Goal: Information Seeking & Learning: Learn about a topic

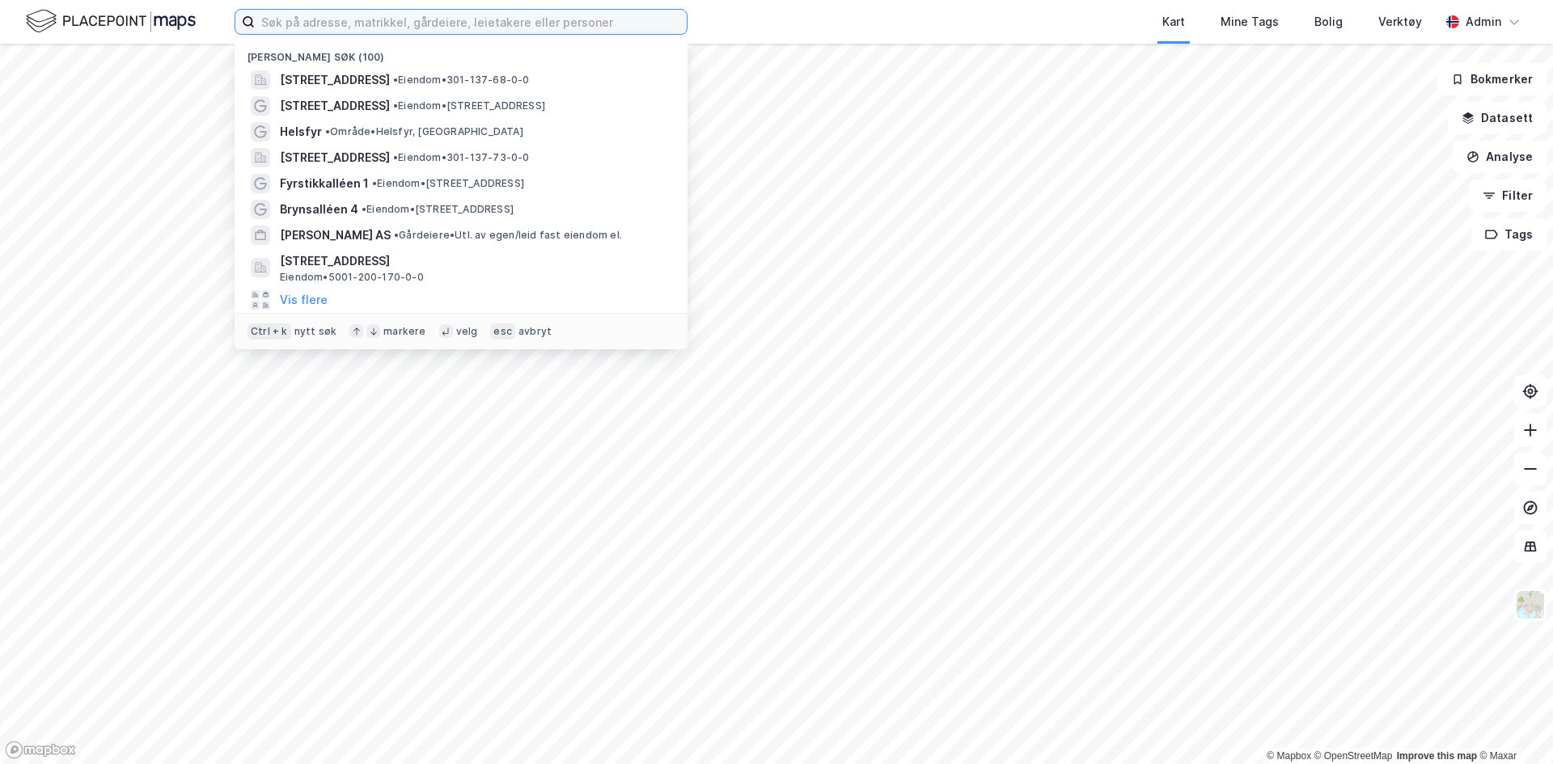
click at [405, 18] on input at bounding box center [471, 22] width 432 height 24
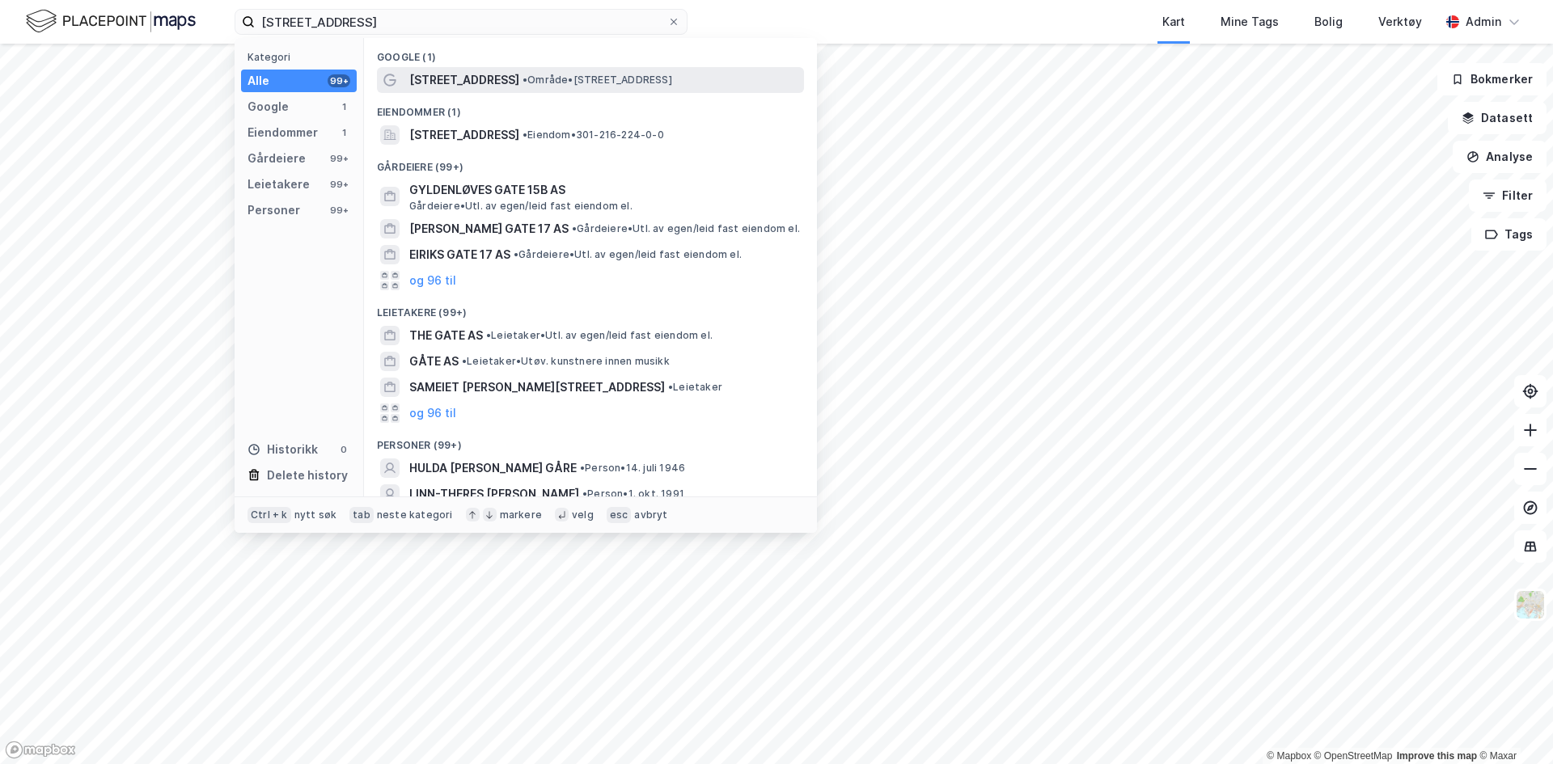
click at [466, 83] on span "[STREET_ADDRESS]" at bounding box center [464, 79] width 110 height 19
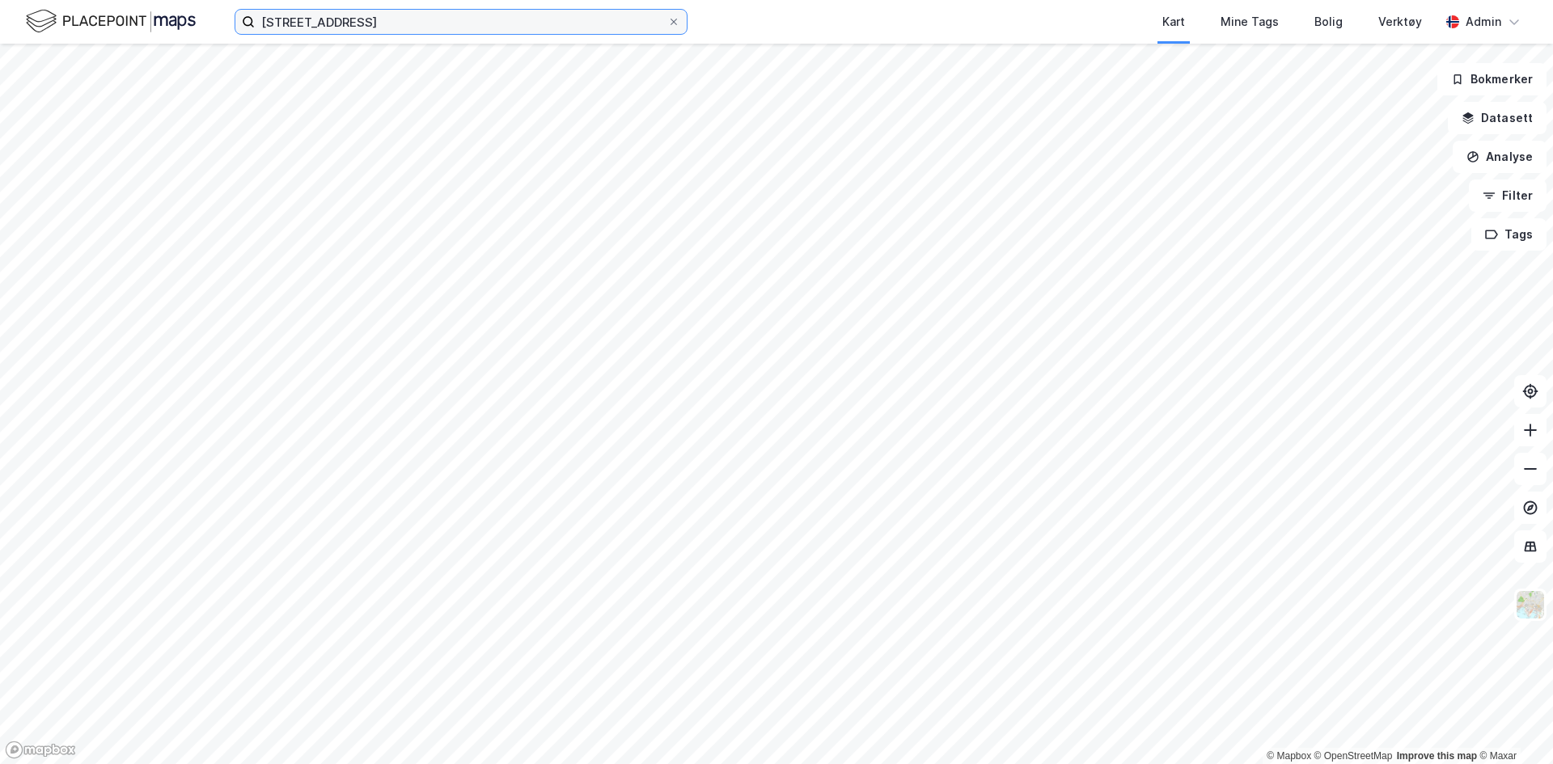
click at [368, 13] on input "[STREET_ADDRESS]" at bounding box center [461, 22] width 413 height 24
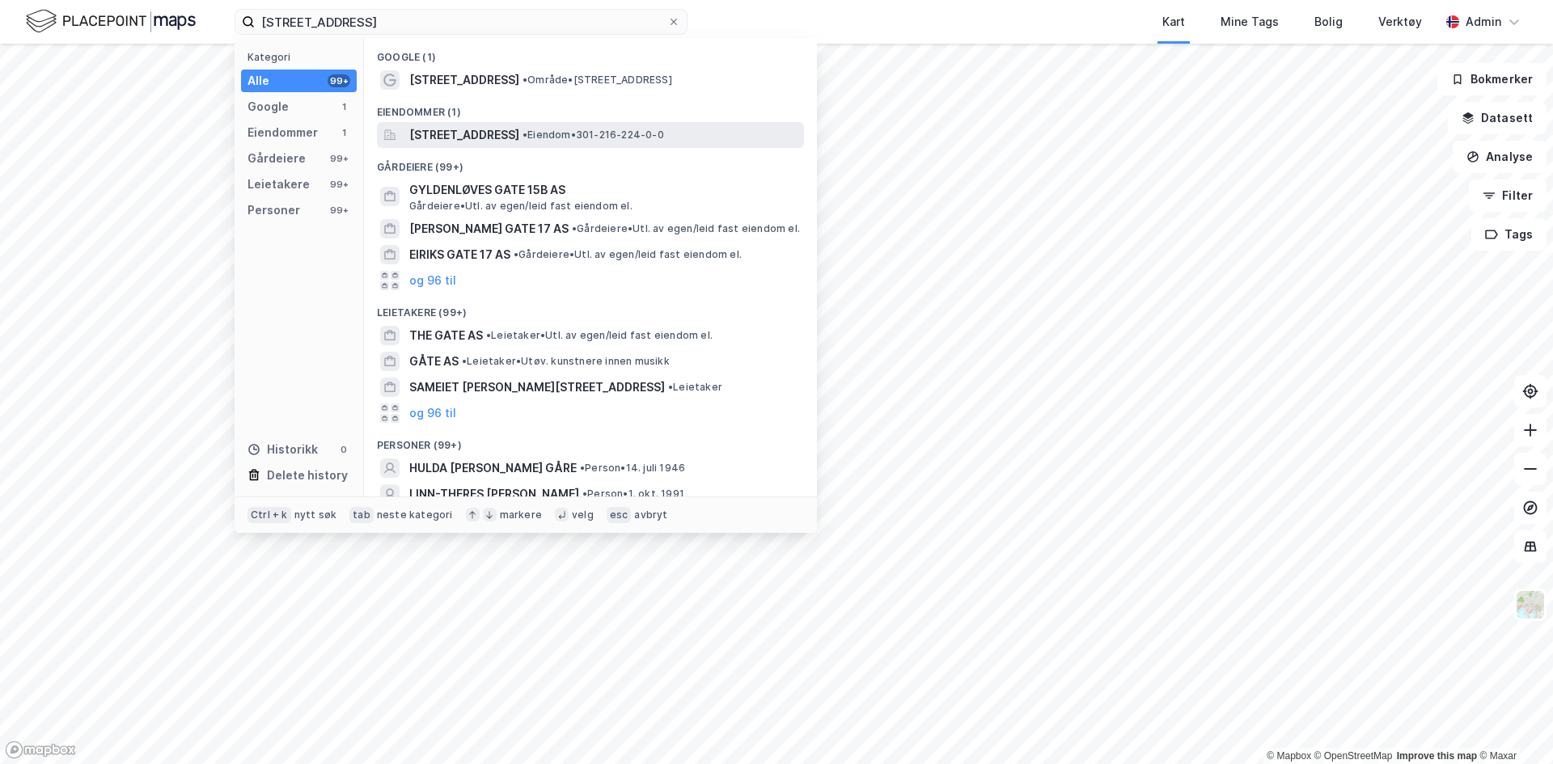
click at [430, 128] on span "[STREET_ADDRESS]" at bounding box center [464, 134] width 110 height 19
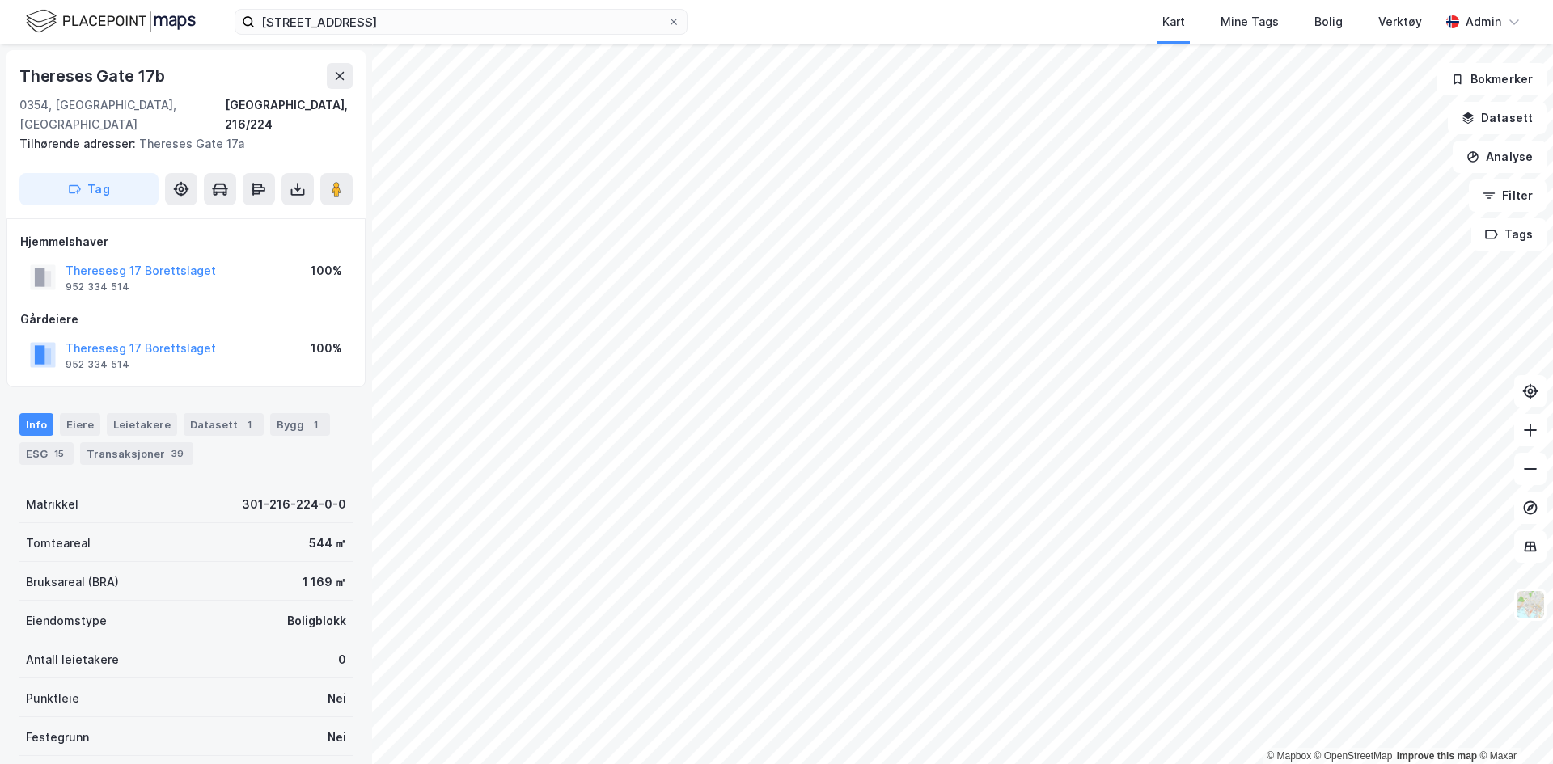
click at [149, 422] on div "Info Eiere Leietakere Datasett 1 Bygg 1 ESG 15 Transaksjoner 39" at bounding box center [185, 439] width 333 height 52
click at [144, 442] on div "Transaksjoner 39" at bounding box center [136, 453] width 113 height 23
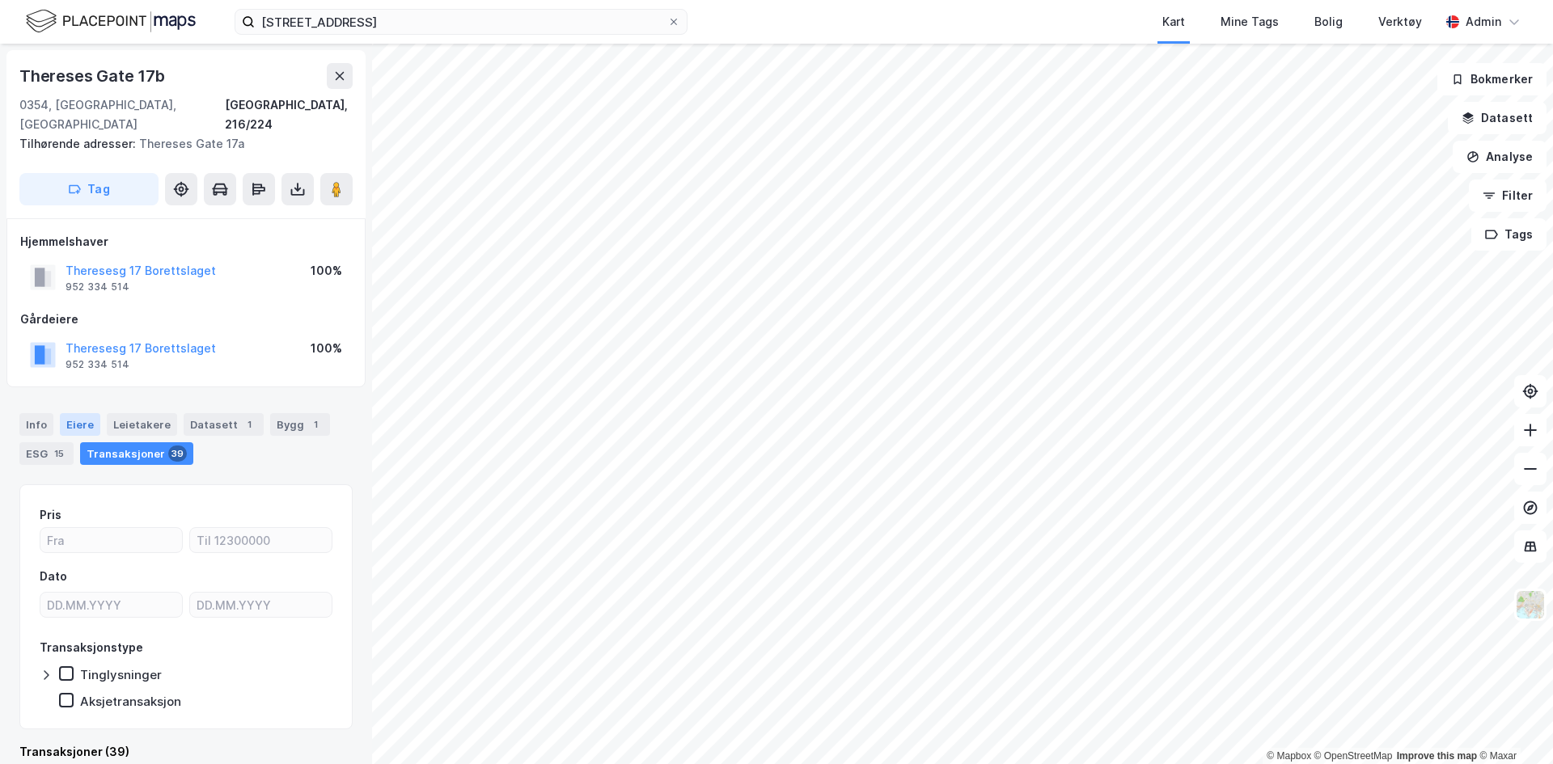
click at [74, 413] on div "Eiere" at bounding box center [80, 424] width 40 height 23
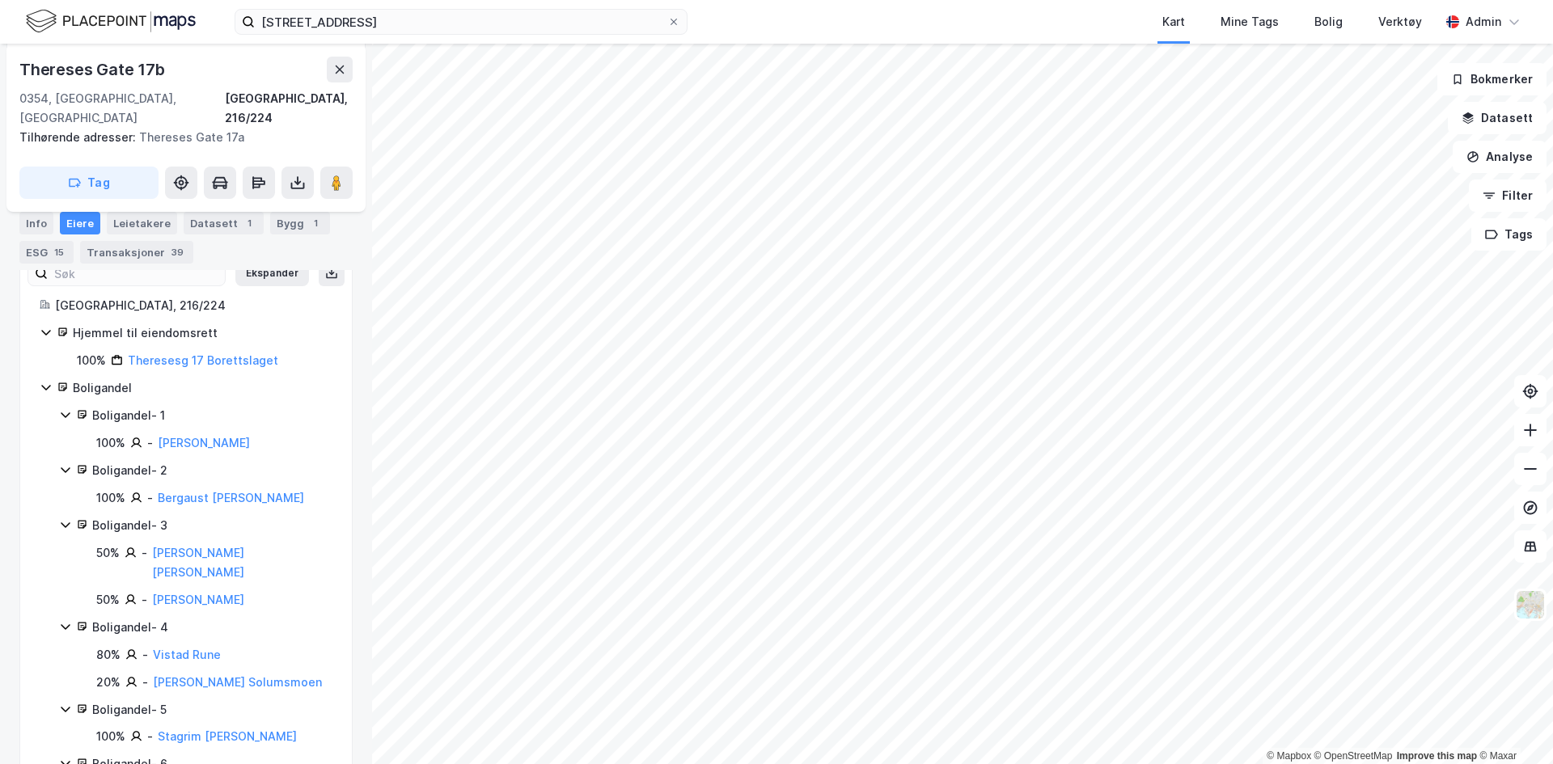
scroll to position [140, 0]
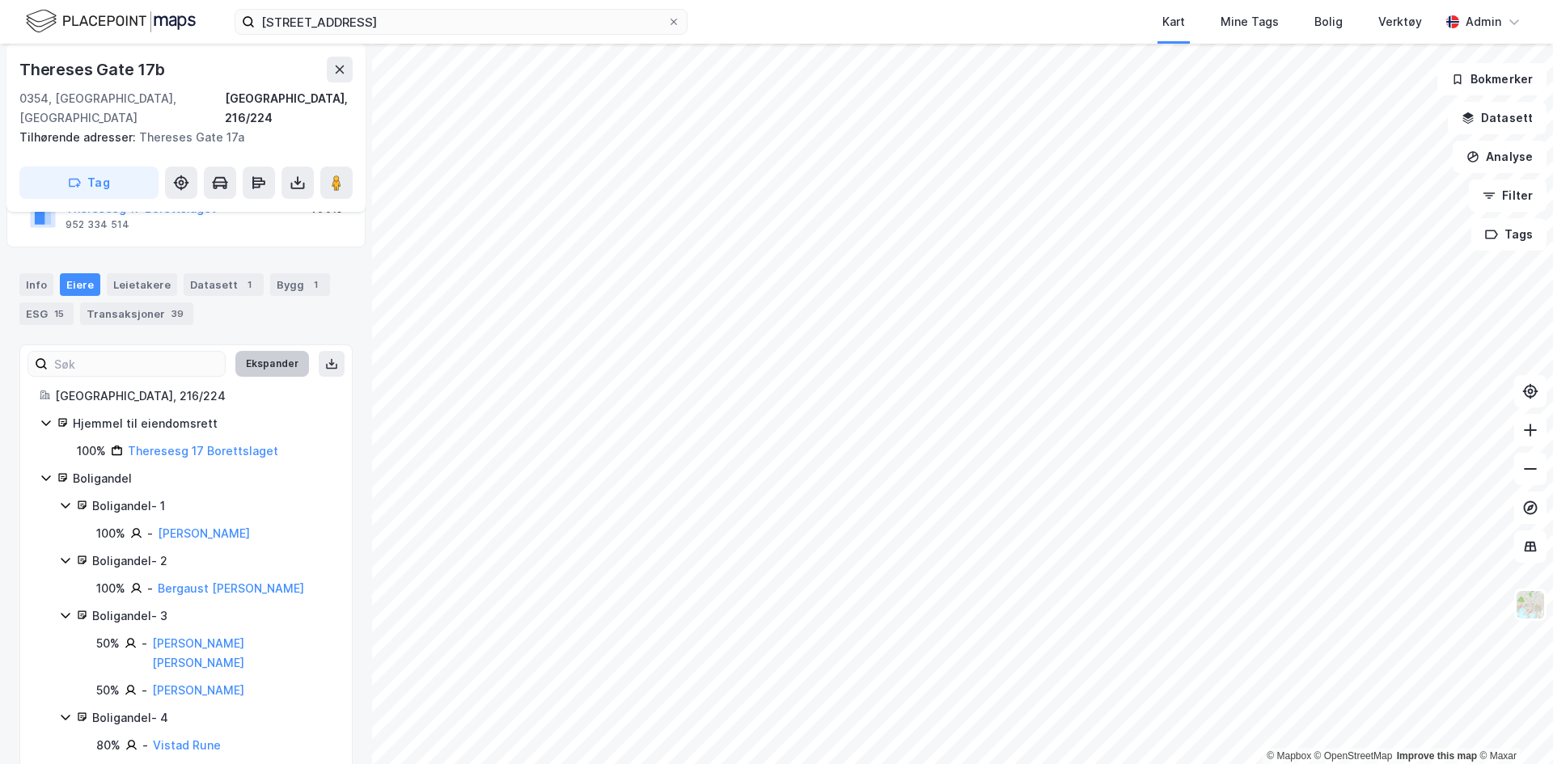
click at [260, 351] on button "Ekspander" at bounding box center [272, 364] width 74 height 26
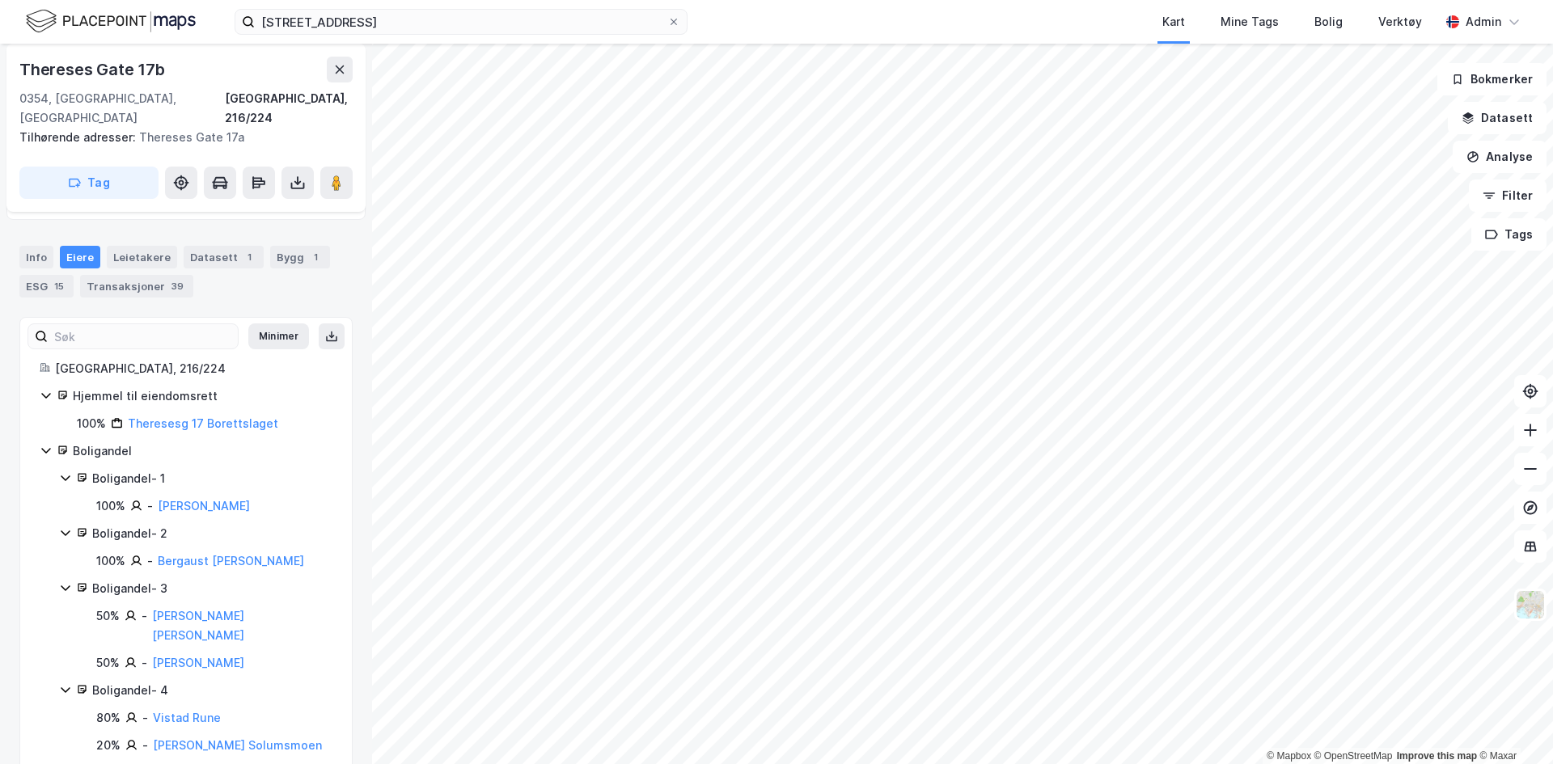
scroll to position [0, 0]
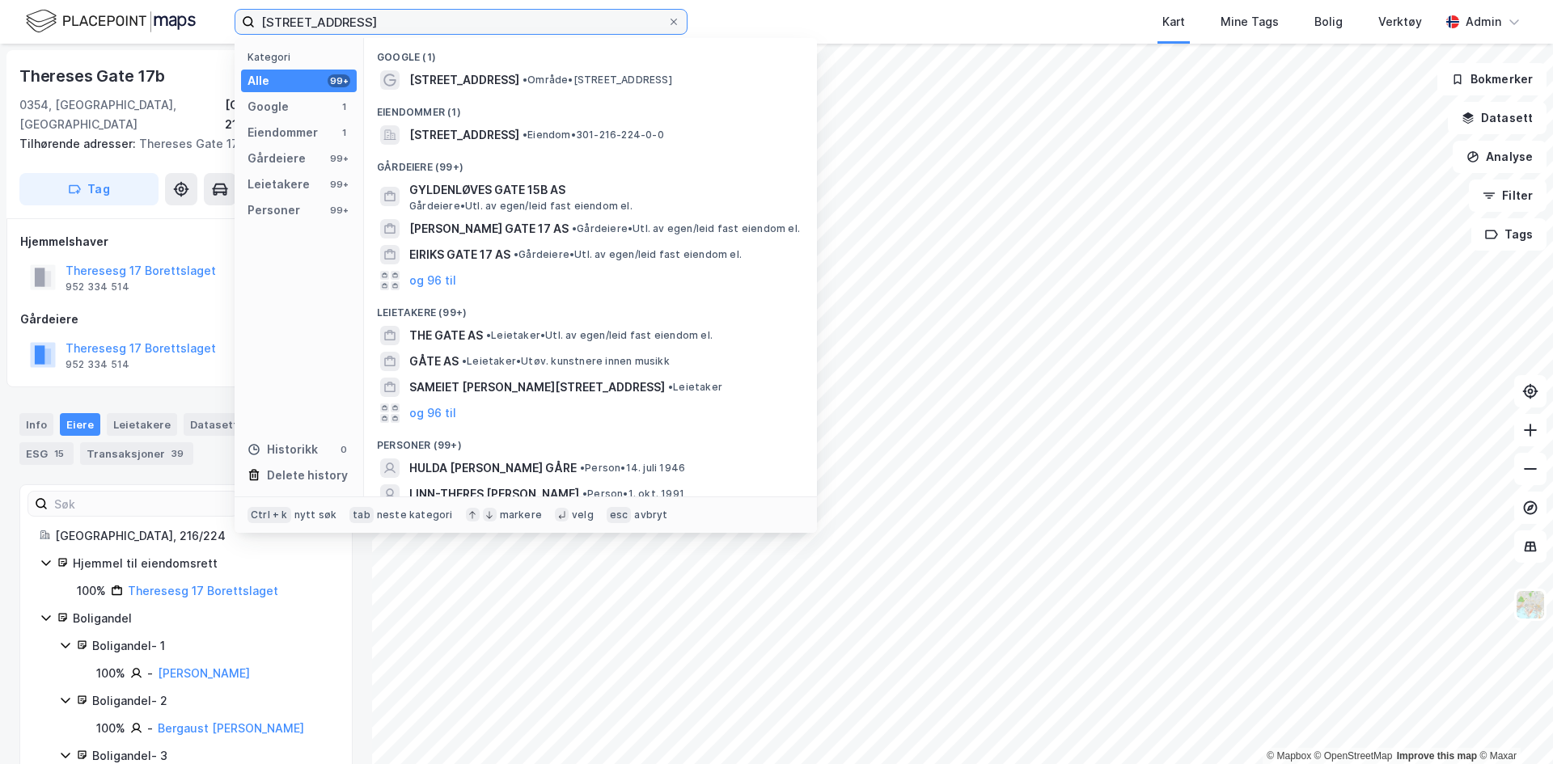
click at [375, 17] on input "[STREET_ADDRESS]" at bounding box center [461, 22] width 413 height 24
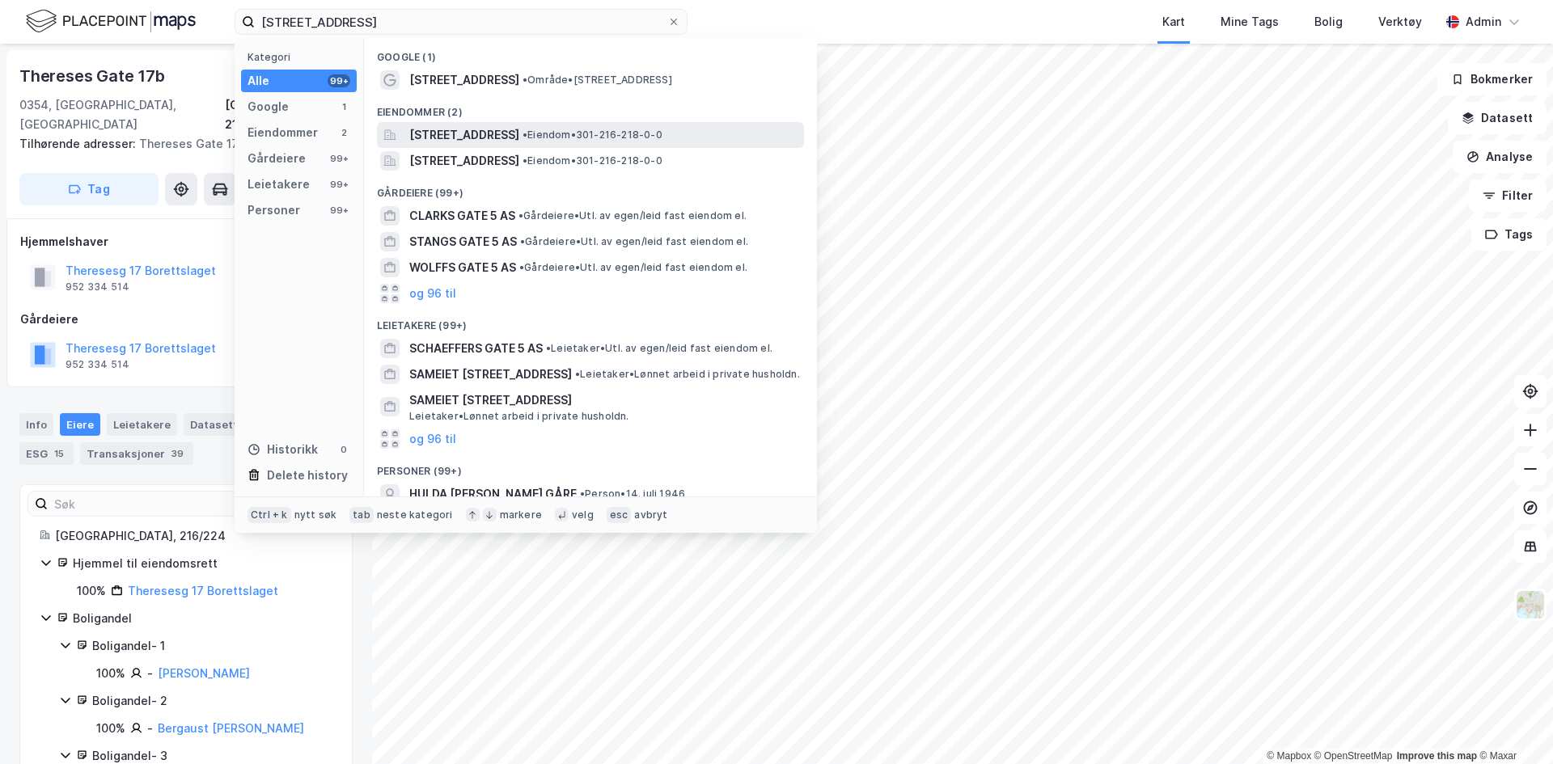
click at [486, 136] on span "[STREET_ADDRESS]" at bounding box center [464, 134] width 110 height 19
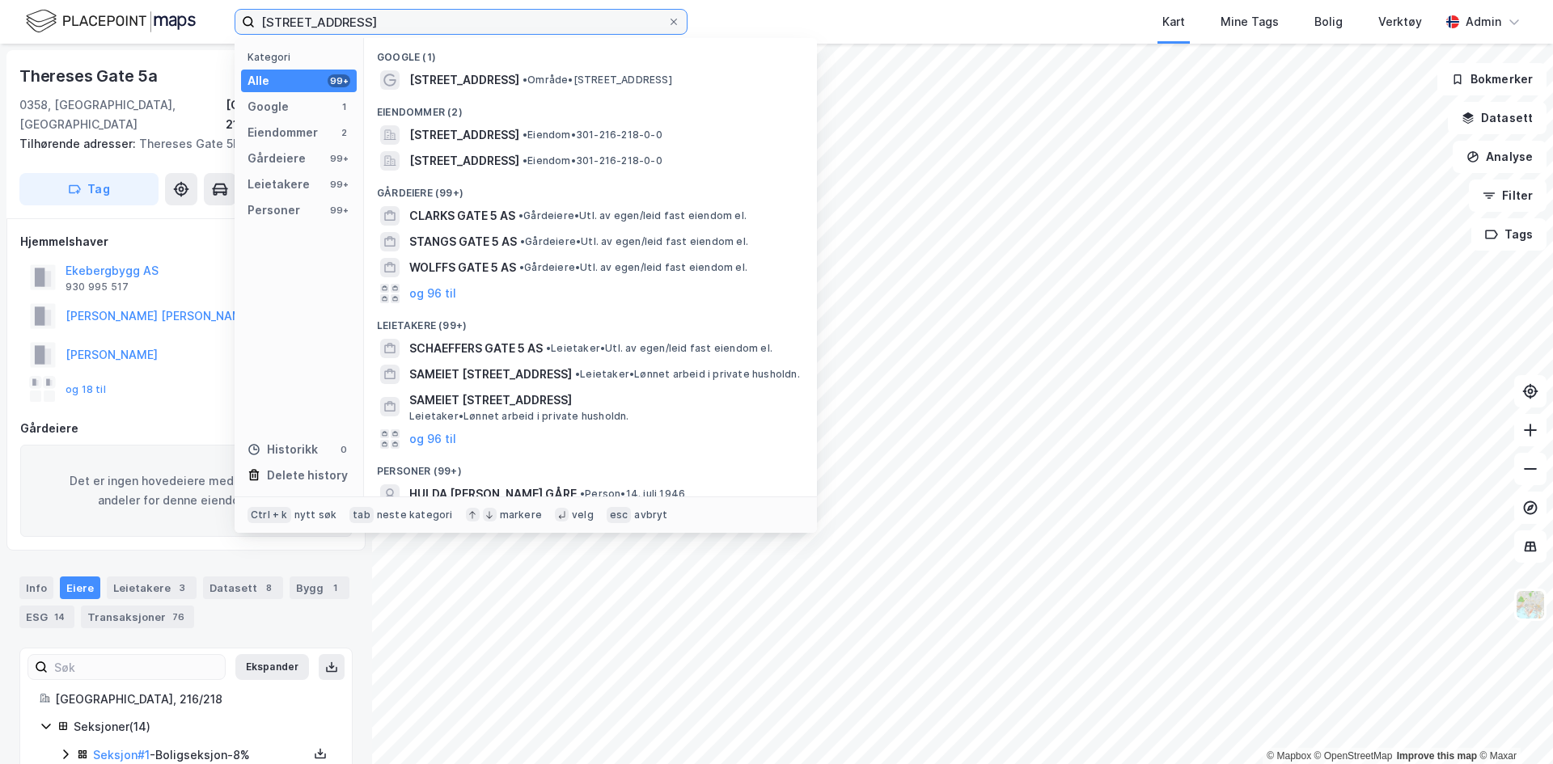
click at [362, 26] on input "[STREET_ADDRESS]" at bounding box center [461, 22] width 413 height 24
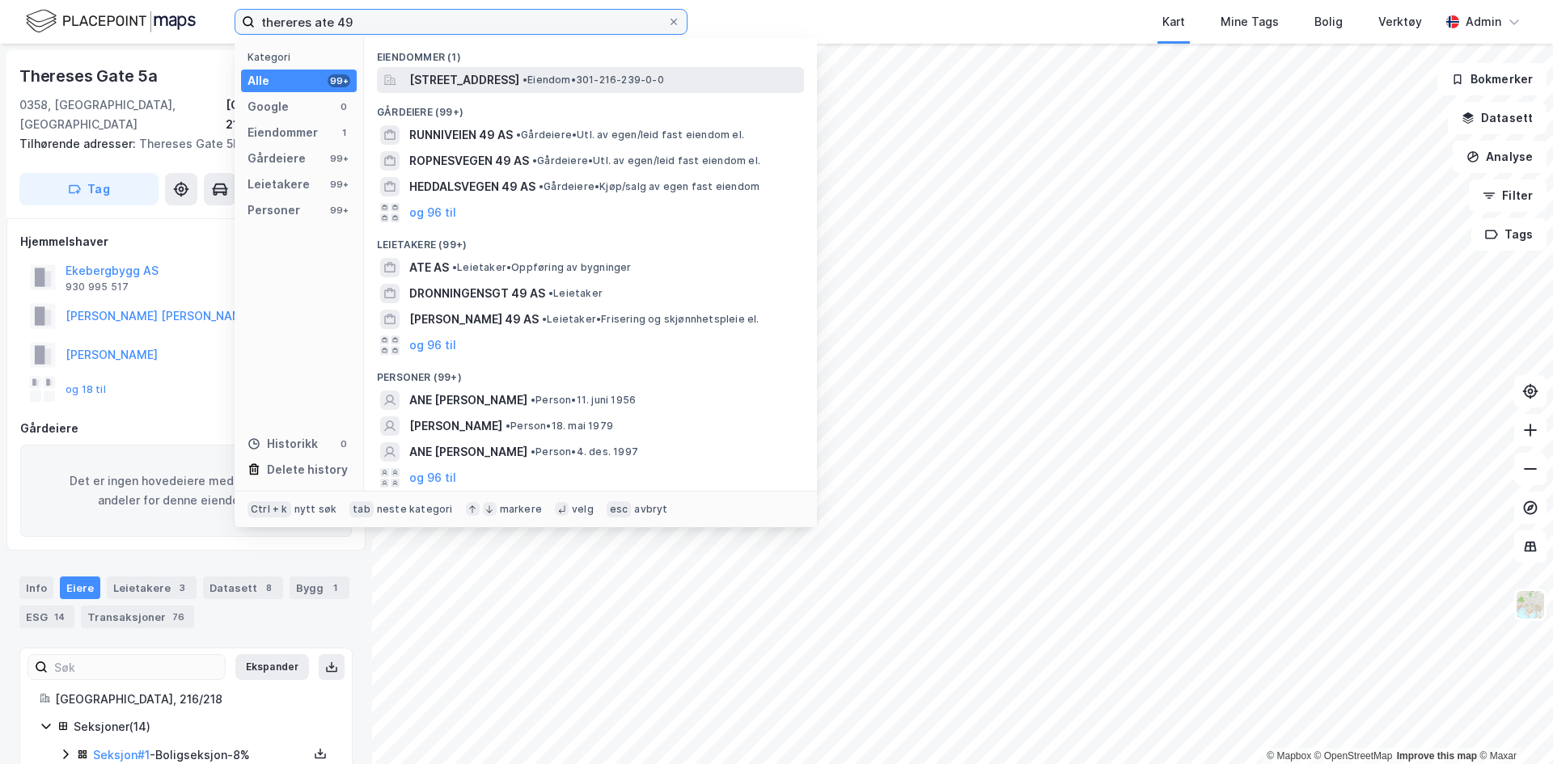
type input "thereres ate 49"
click at [473, 86] on span "[STREET_ADDRESS]" at bounding box center [464, 79] width 110 height 19
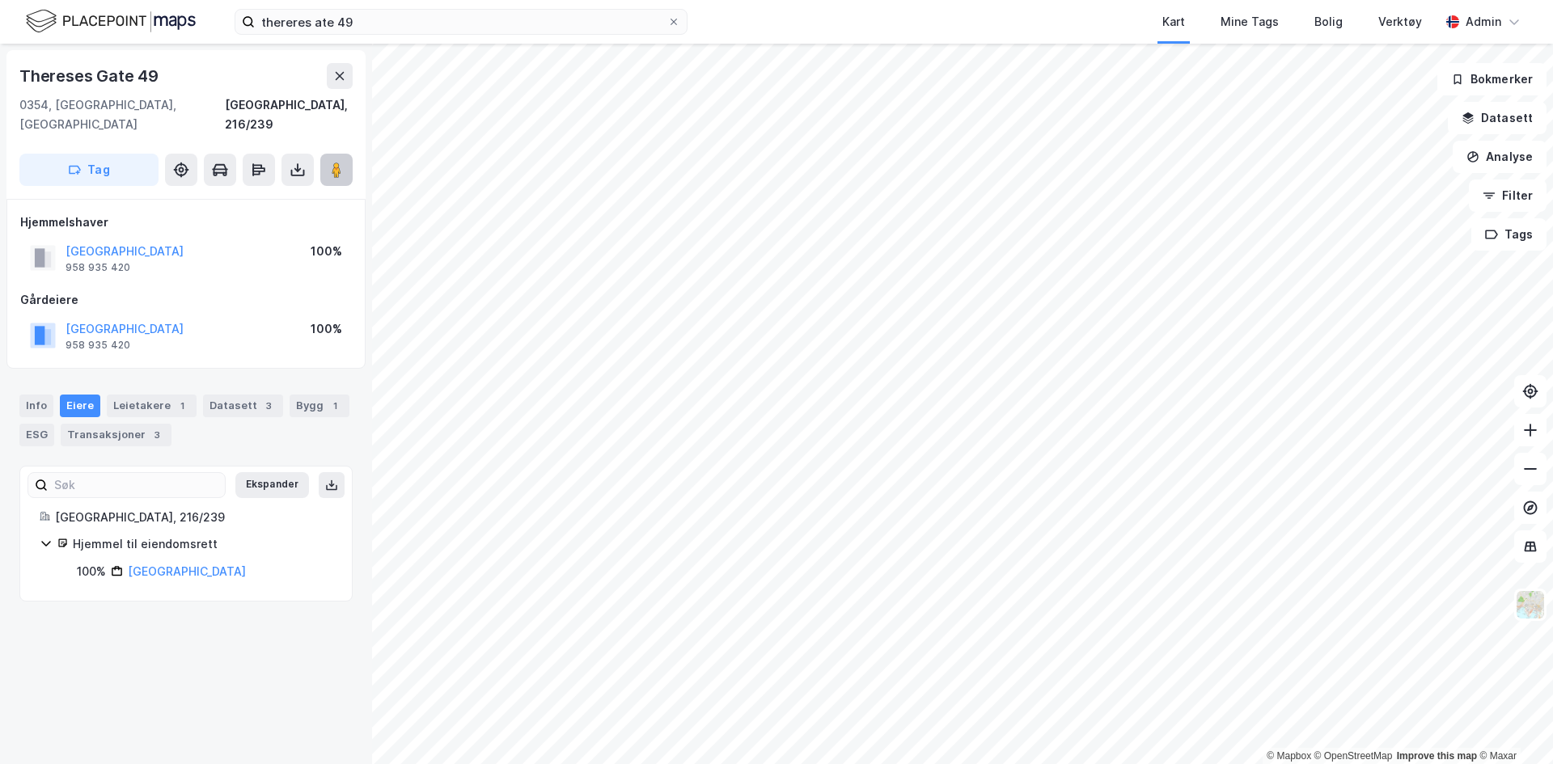
click at [349, 158] on button at bounding box center [336, 170] width 32 height 32
click at [343, 162] on icon at bounding box center [336, 170] width 16 height 16
click at [1411, 607] on img at bounding box center [1530, 605] width 31 height 31
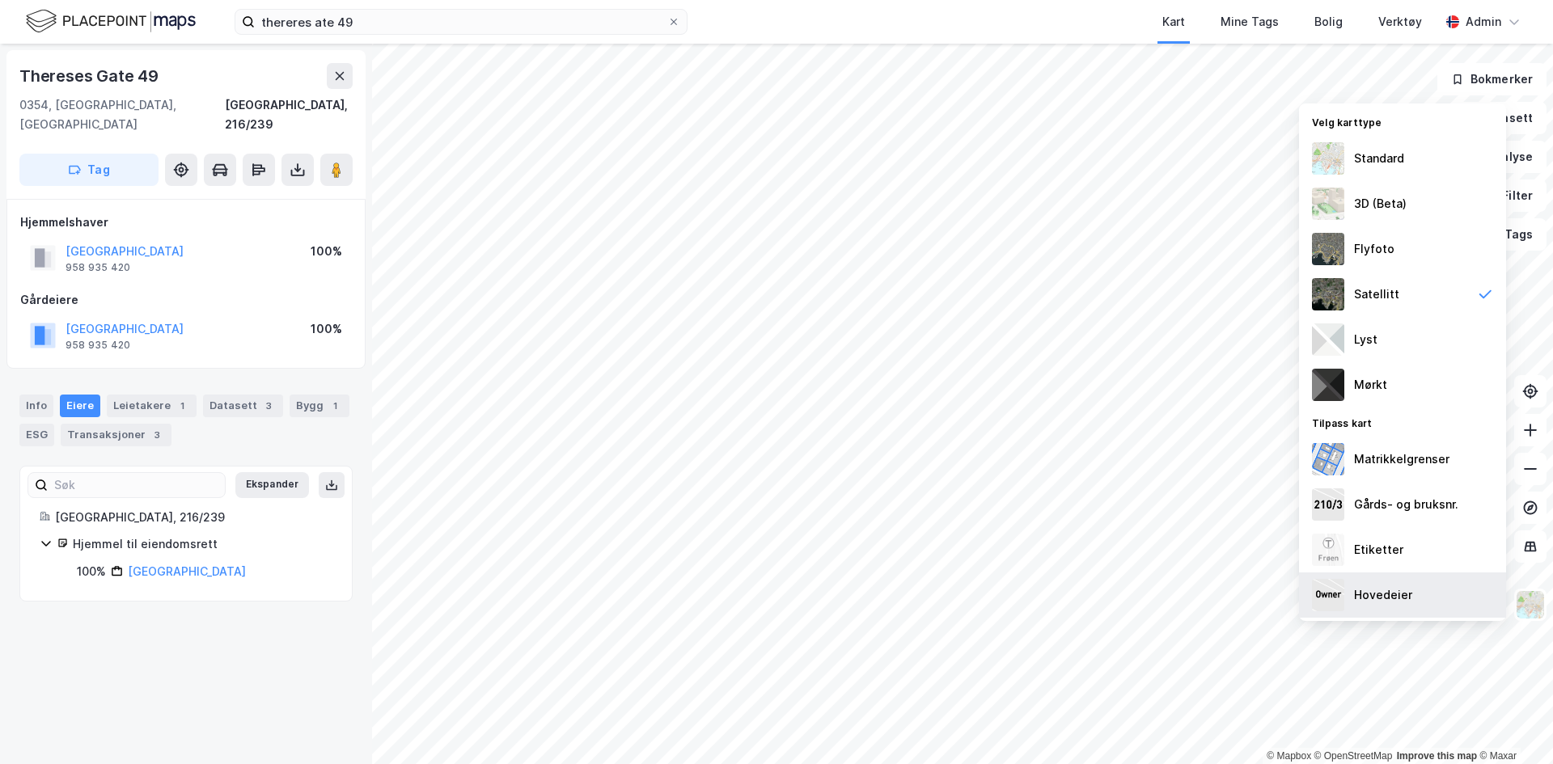
click at [1405, 586] on div "Hovedeier" at bounding box center [1383, 595] width 58 height 19
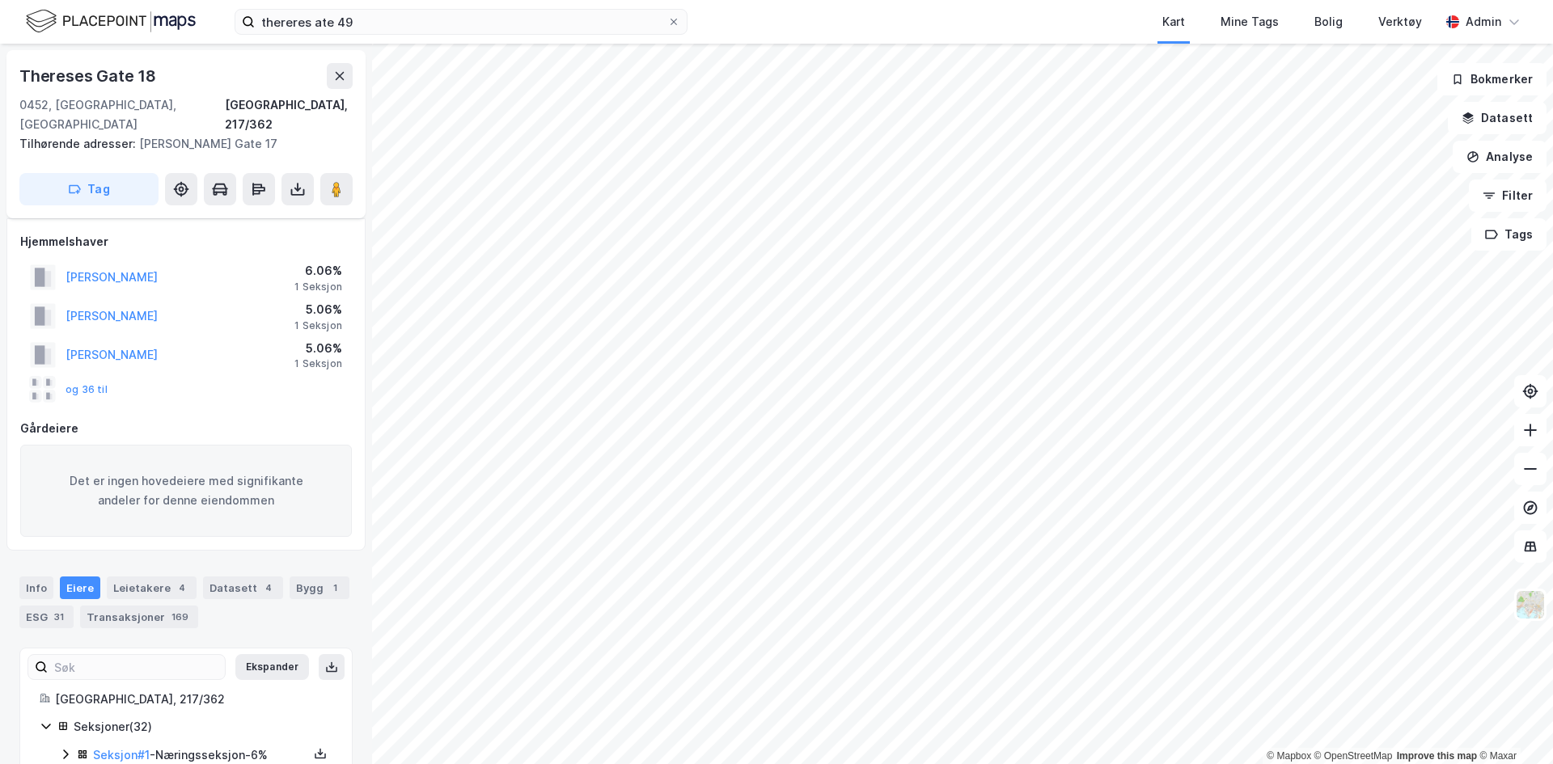
scroll to position [29, 0]
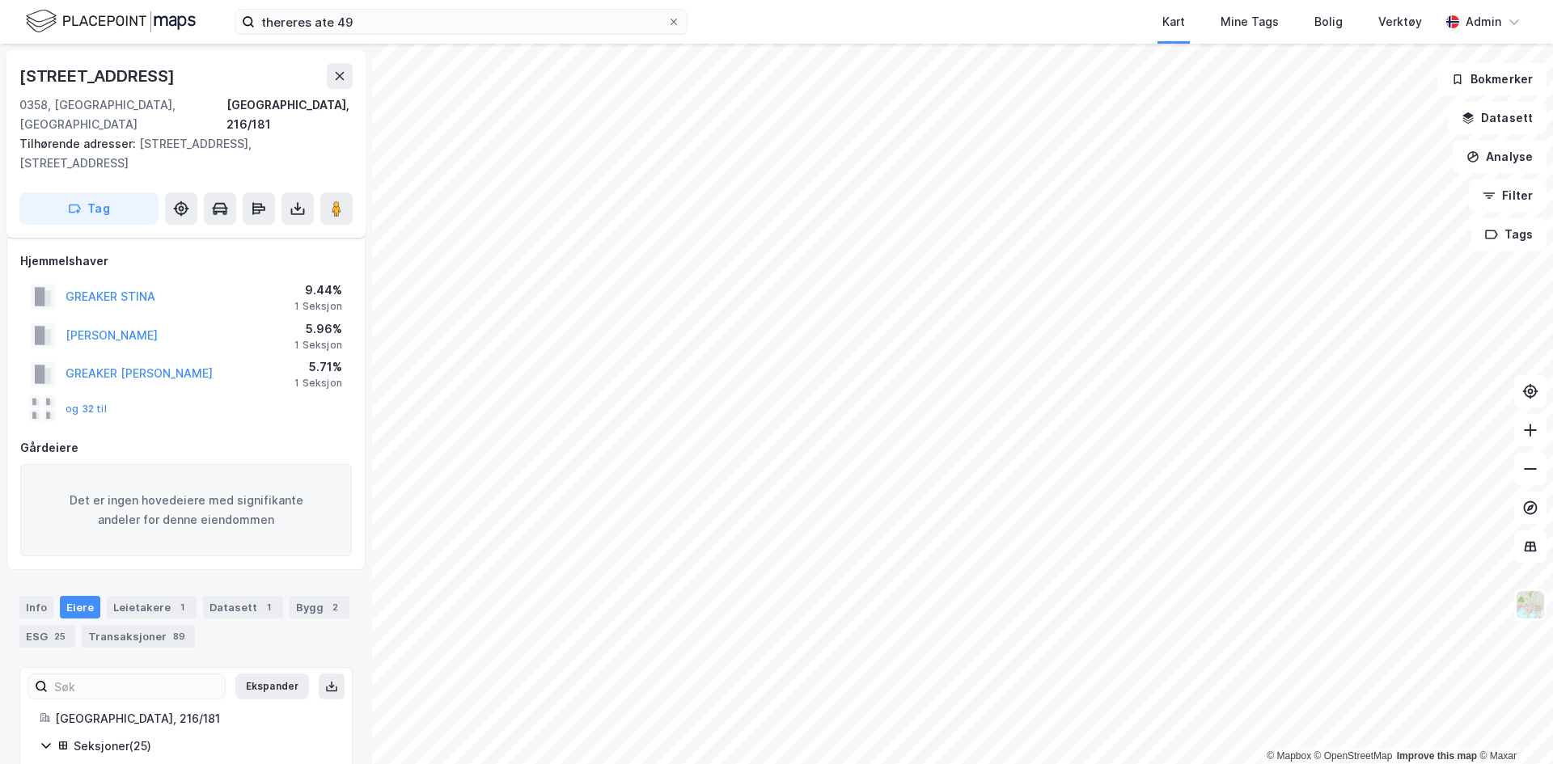
scroll to position [29, 0]
